Goal: Navigation & Orientation: Find specific page/section

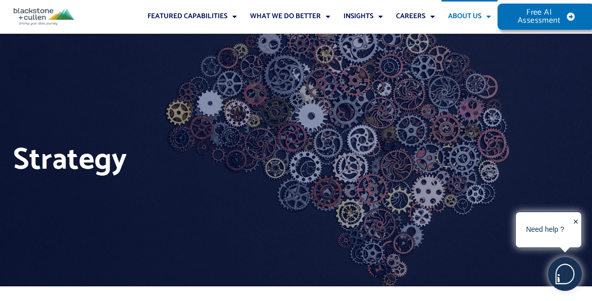
click at [474, 16] on link "About Us" at bounding box center [469, 16] width 56 height 33
click at [470, 43] on link "Our People" at bounding box center [475, 40] width 69 height 14
